Goal: Task Accomplishment & Management: Use online tool/utility

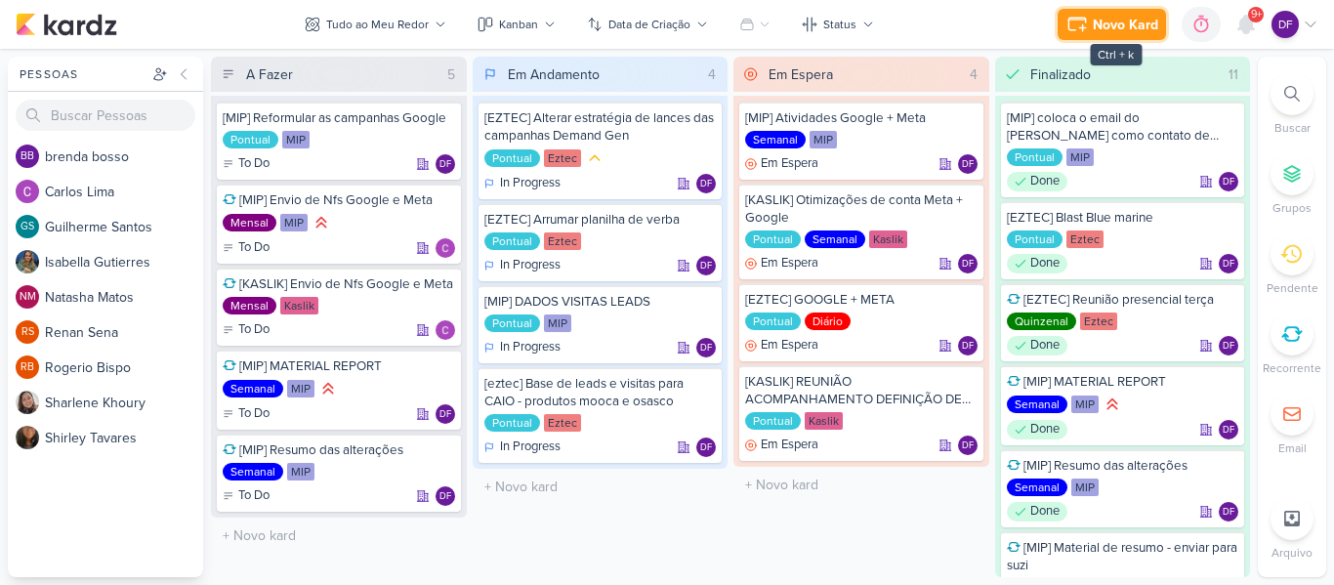
click at [1140, 24] on div "Novo Kard" at bounding box center [1125, 25] width 65 height 21
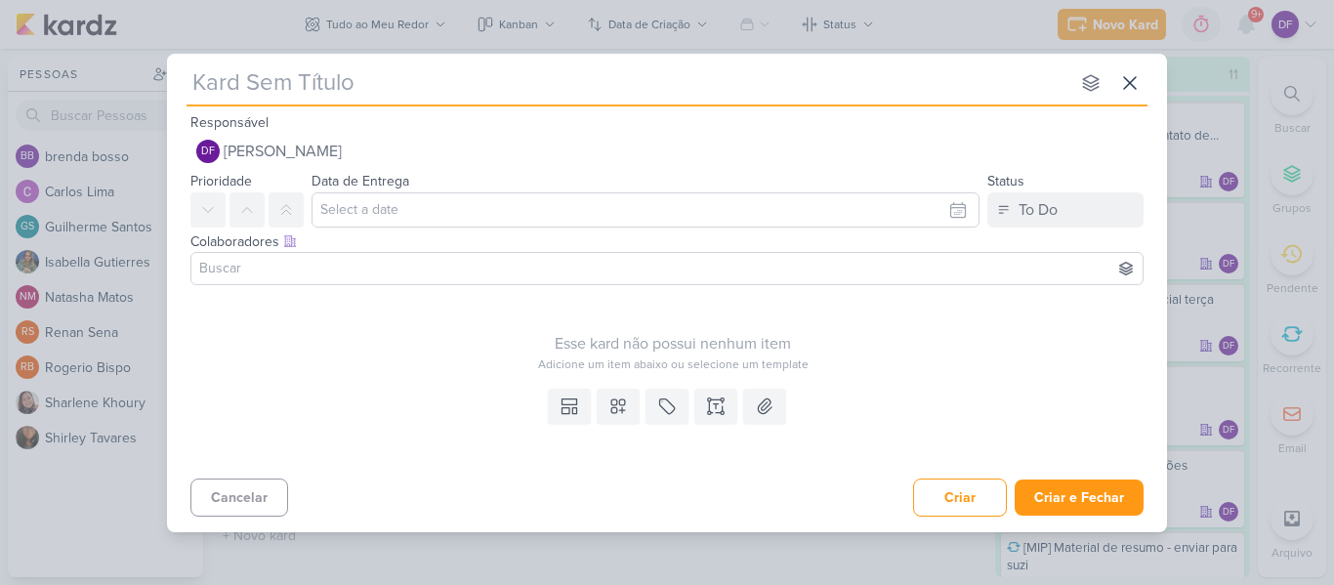
type input "["
type input "[K"
type input "[KASLIK"
type input "[KASLIK] ADEQUANDO VERBA"
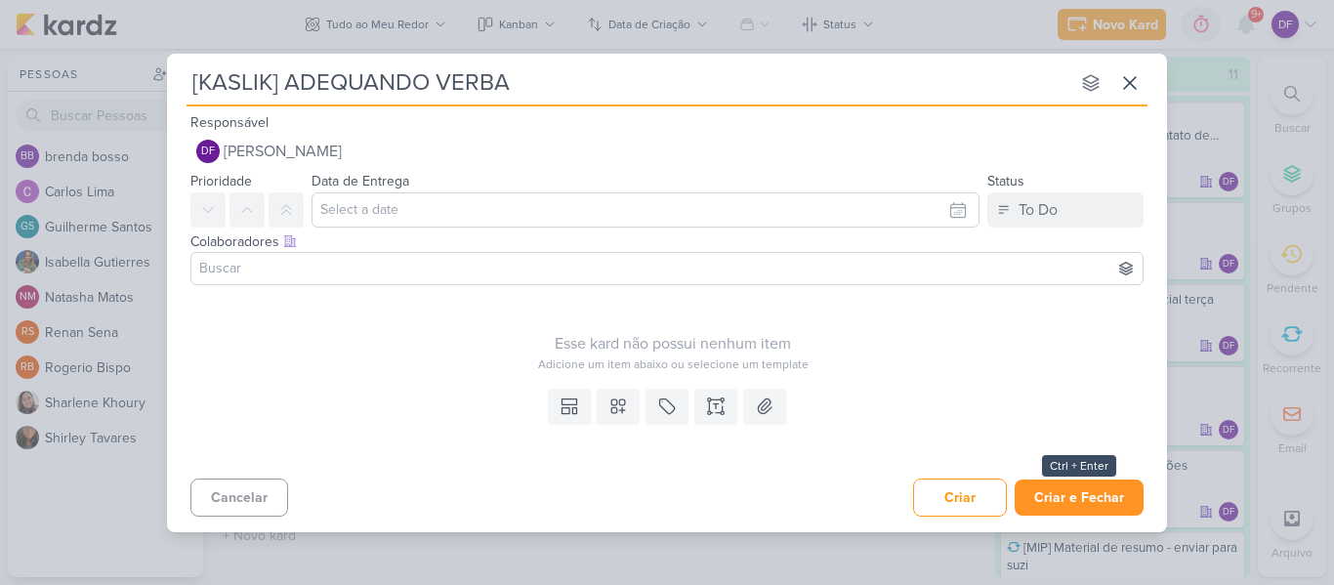
type input "[KASLIK] ADEQUANDO VERBA"
click at [1108, 508] on button "Criar e Fechar" at bounding box center [1079, 498] width 129 height 36
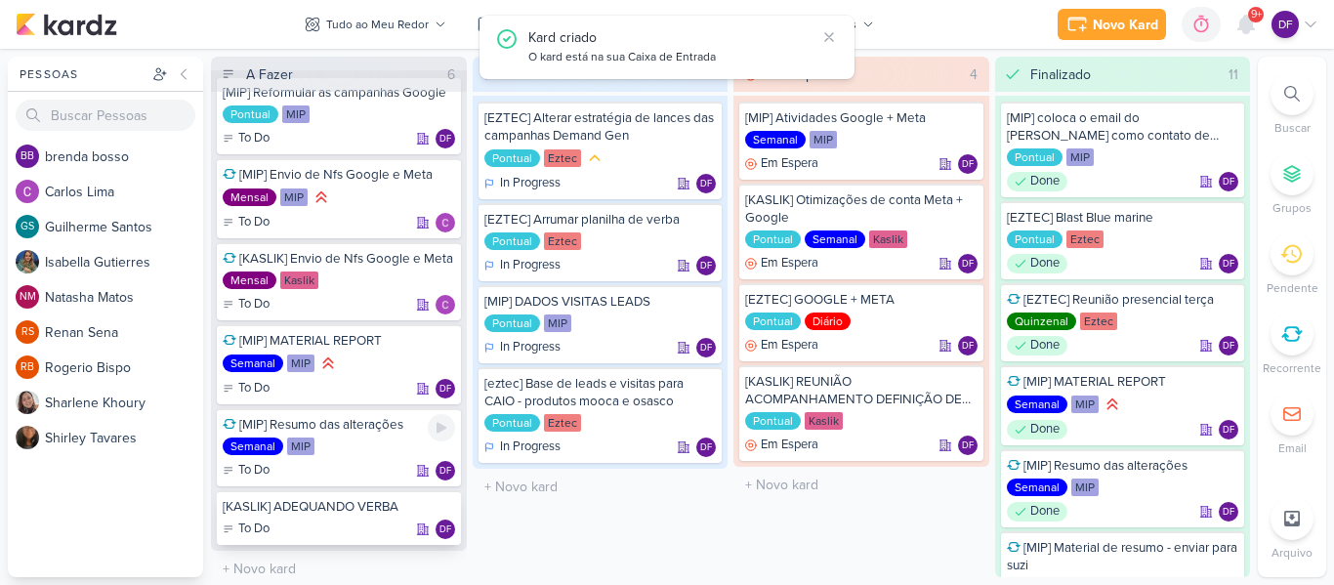
scroll to position [35, 0]
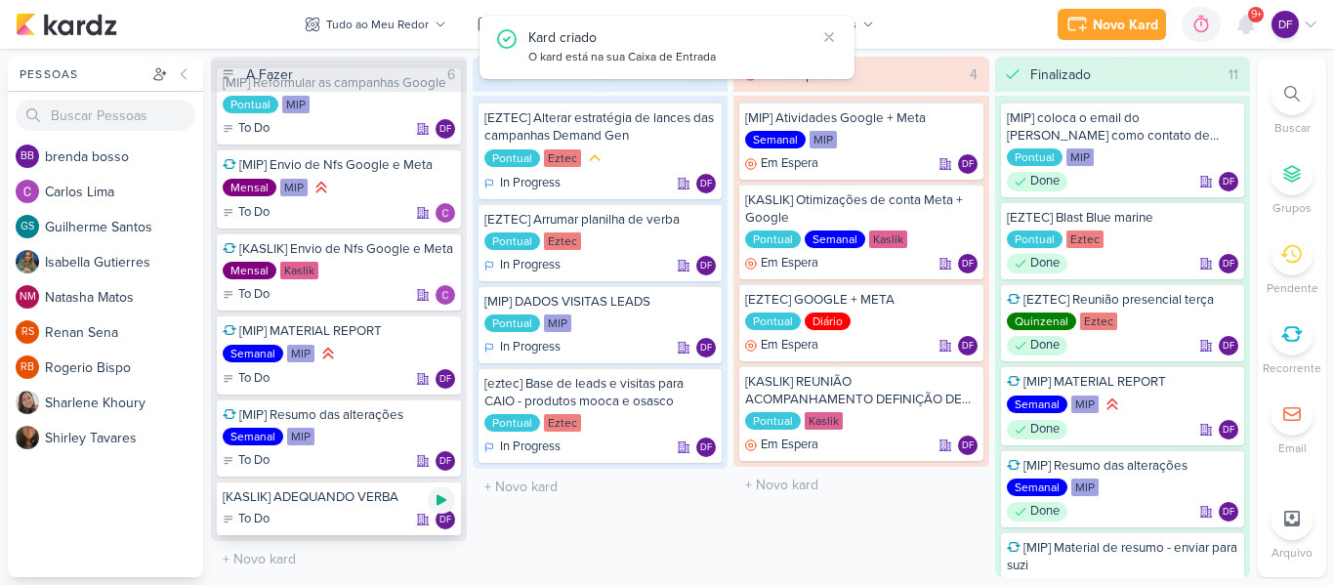
click at [446, 488] on div at bounding box center [441, 499] width 27 height 27
click at [358, 510] on div "To Do DF" at bounding box center [339, 520] width 232 height 20
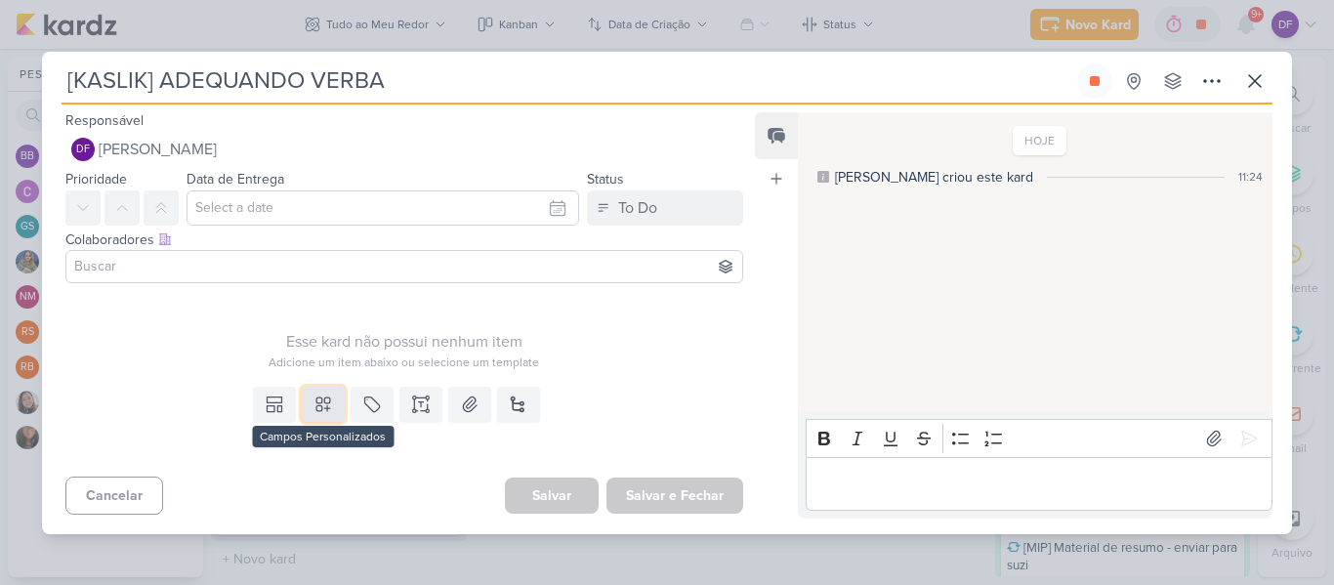
click at [314, 403] on icon at bounding box center [324, 405] width 20 height 20
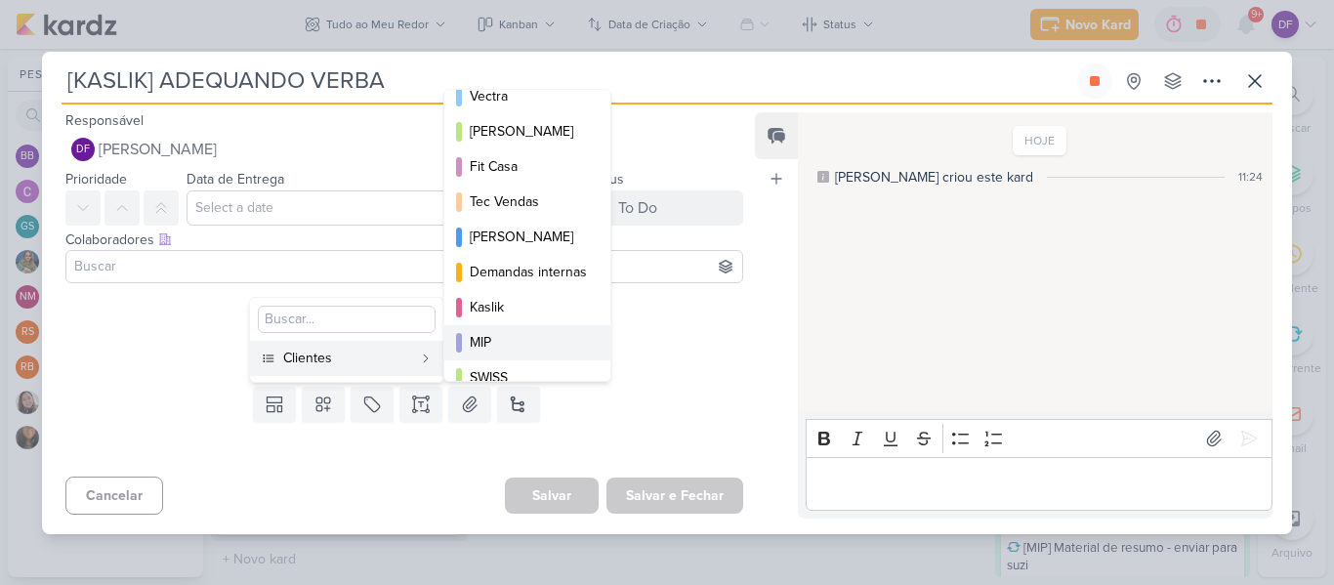
scroll to position [283, 0]
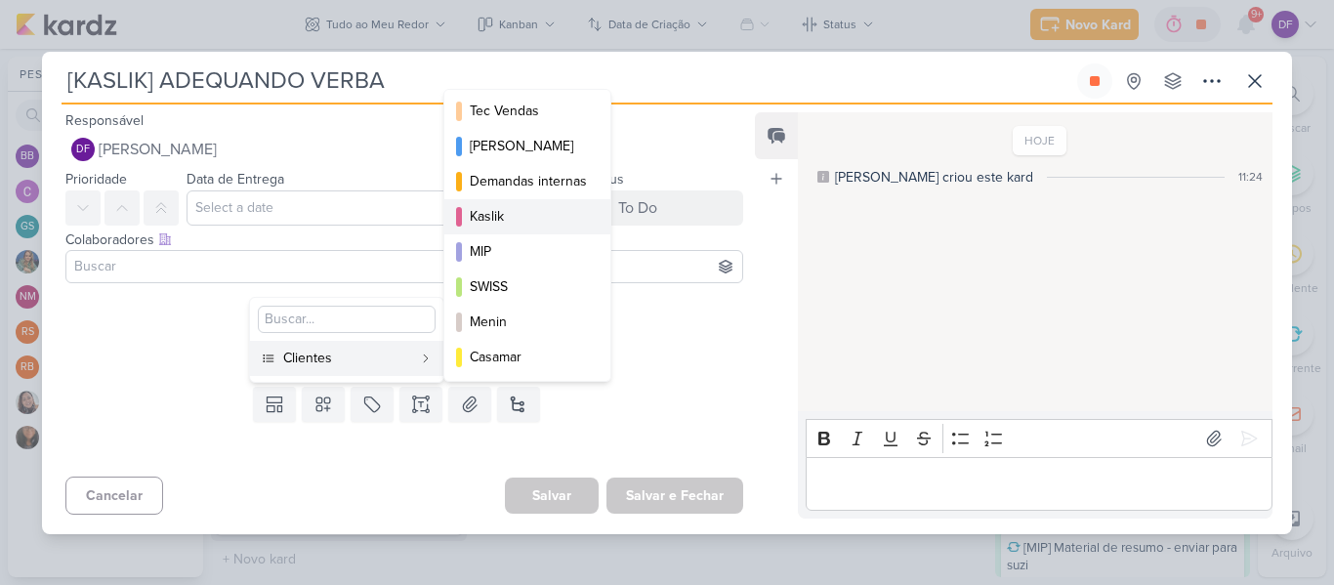
click at [491, 213] on div "Kaslik" at bounding box center [528, 216] width 117 height 21
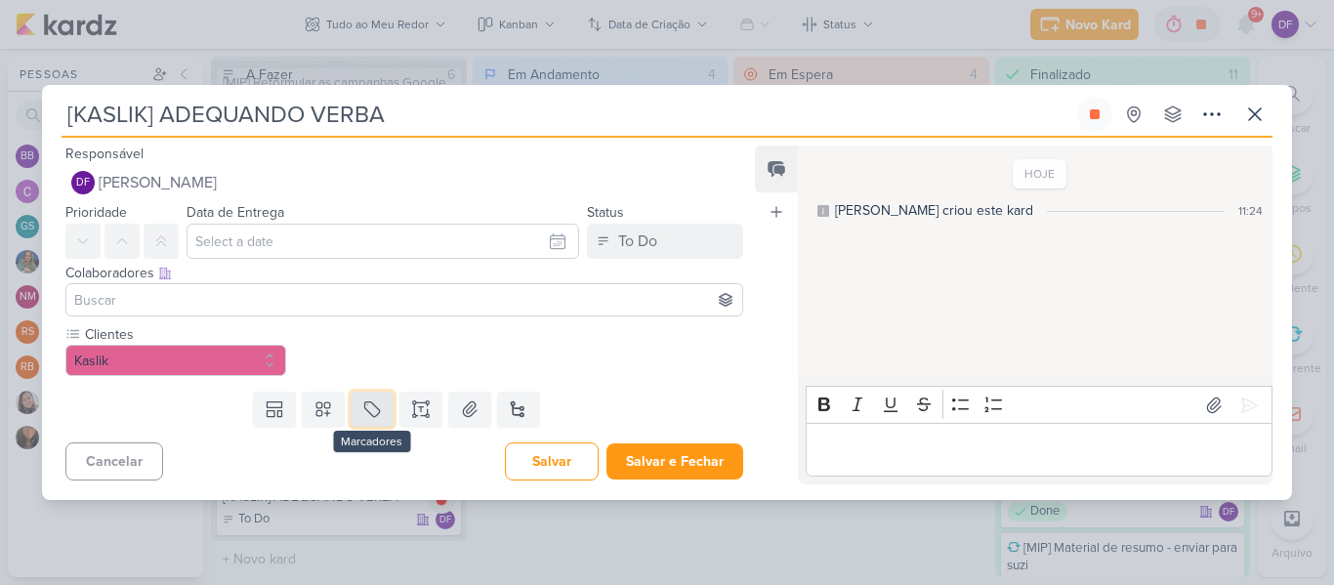
click at [362, 404] on icon at bounding box center [372, 410] width 20 height 20
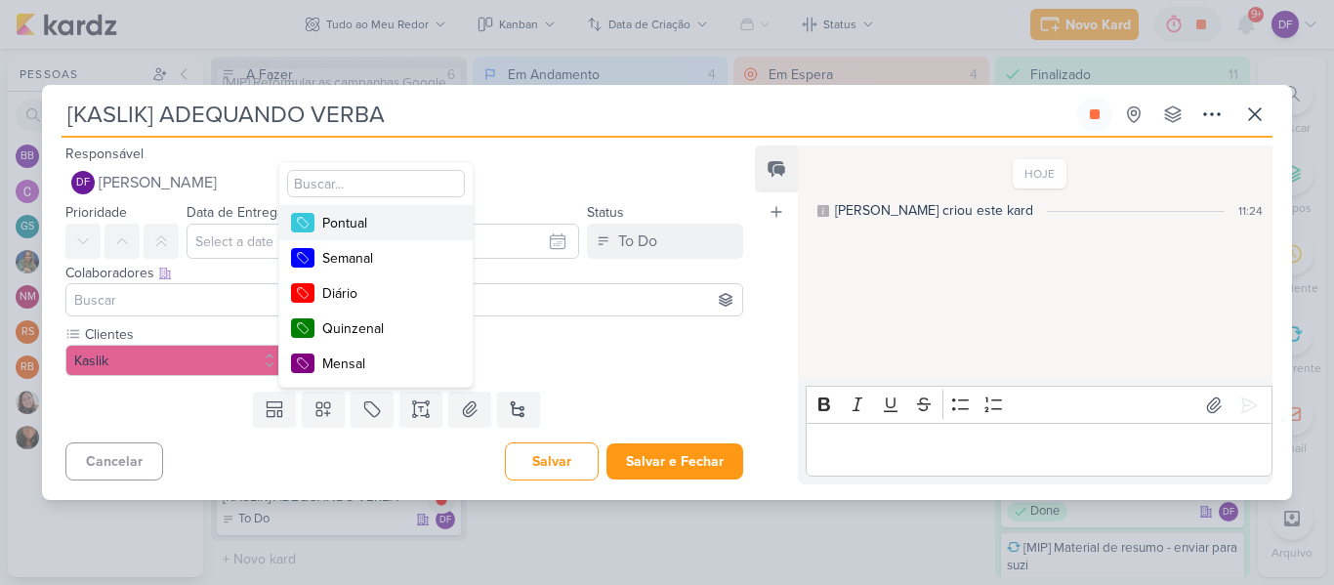
click at [367, 229] on div "Pontual" at bounding box center [385, 223] width 127 height 21
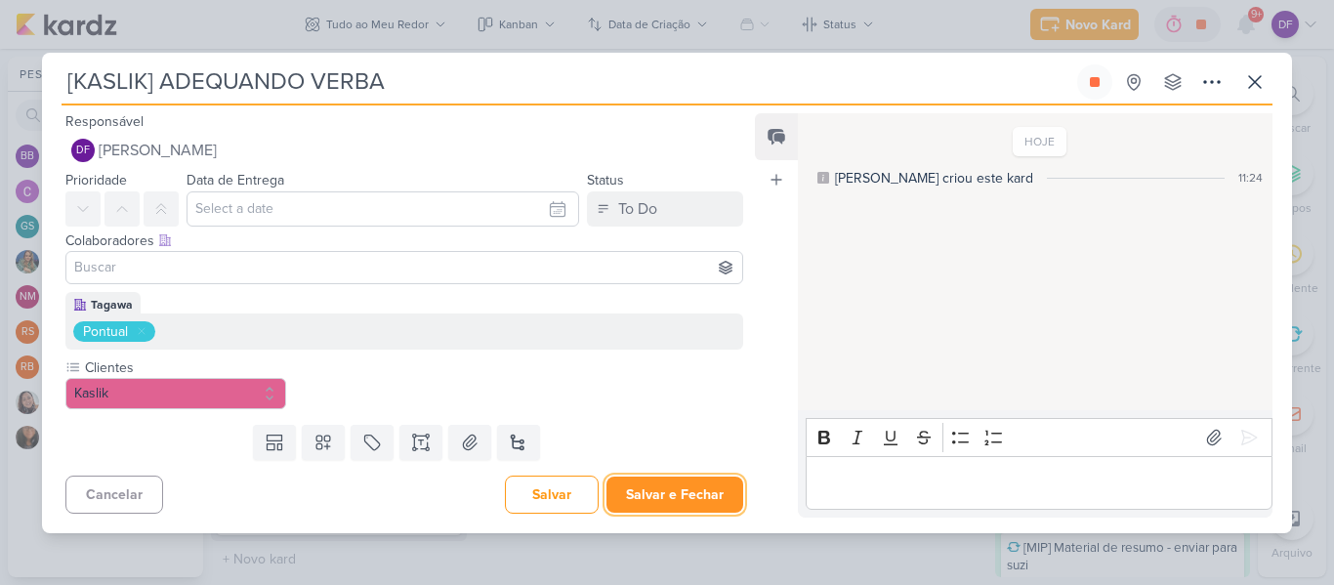
click at [695, 488] on button "Salvar e Fechar" at bounding box center [675, 495] width 137 height 36
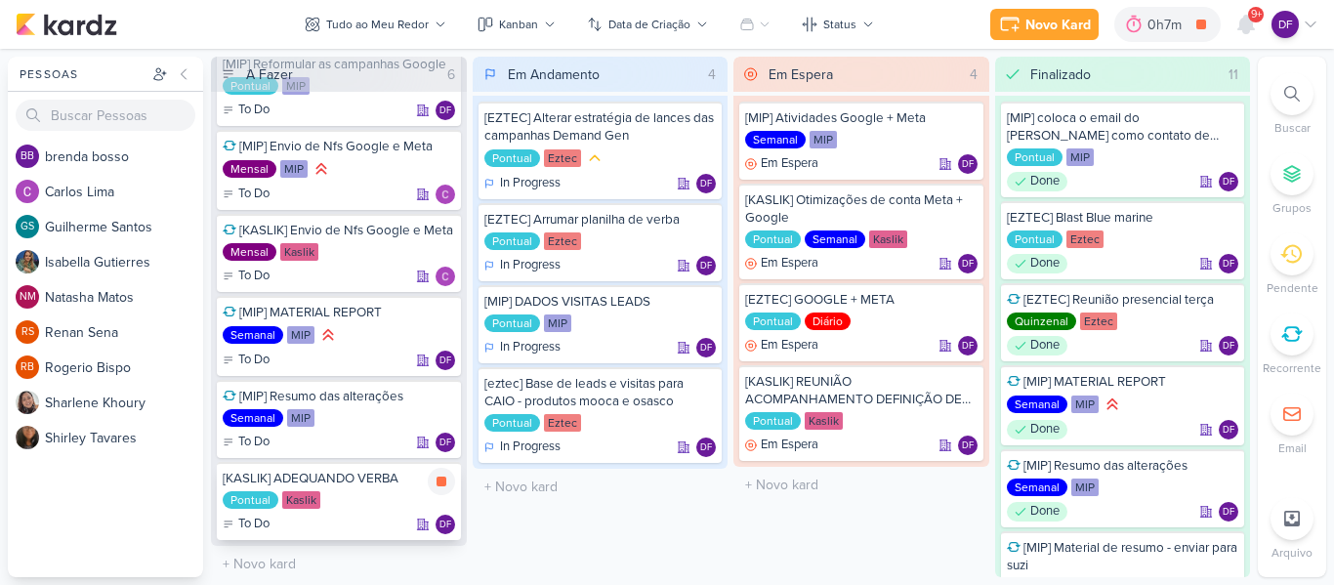
scroll to position [59, 0]
